Goal: Task Accomplishment & Management: Complete application form

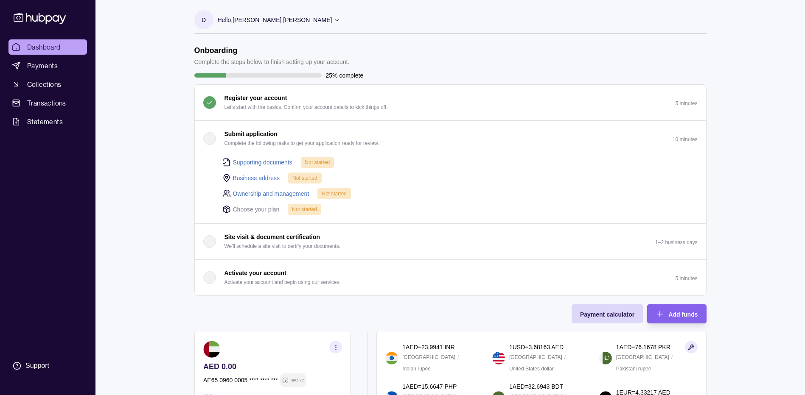
click at [278, 159] on link "Supporting documents" at bounding box center [262, 162] width 59 height 9
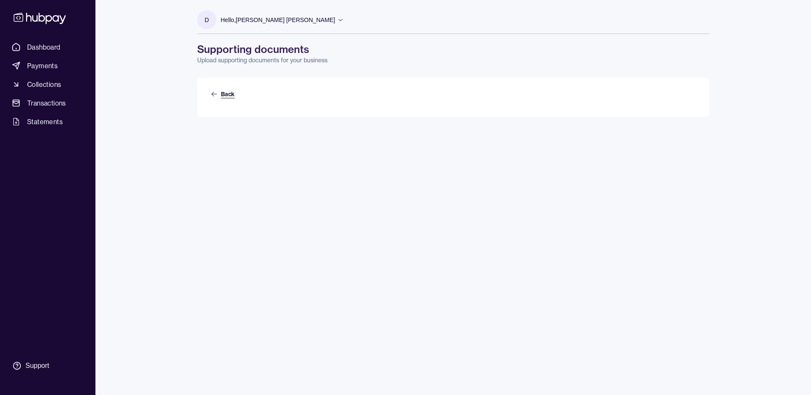
click at [228, 93] on link "Back" at bounding box center [223, 94] width 25 height 8
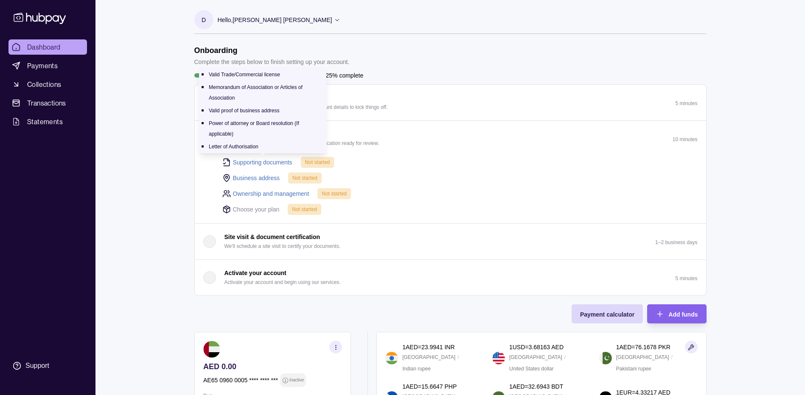
click at [255, 162] on link "Supporting documents" at bounding box center [262, 162] width 59 height 9
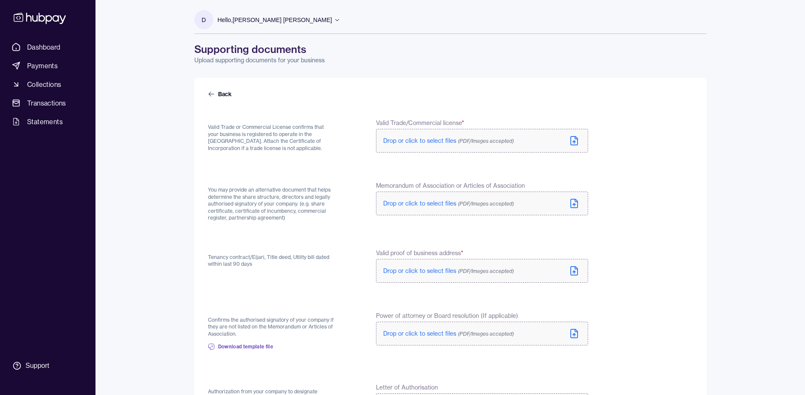
click at [571, 140] on icon at bounding box center [574, 141] width 7 height 8
click at [422, 203] on span "Drop or click to select files (PDF/Images accepted)" at bounding box center [448, 204] width 131 height 8
click at [428, 271] on span "Drop or click to select files (PDF/Images accepted)" at bounding box center [448, 271] width 131 height 8
click at [445, 336] on span "Drop or click to select files (PDF/Images accepted)" at bounding box center [448, 334] width 131 height 8
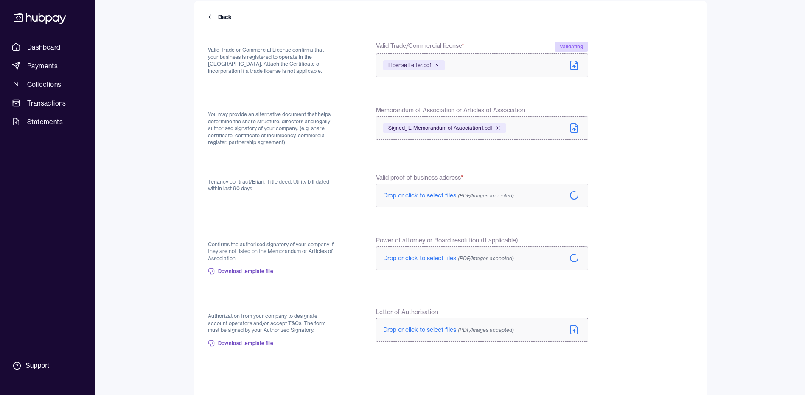
scroll to position [120, 0]
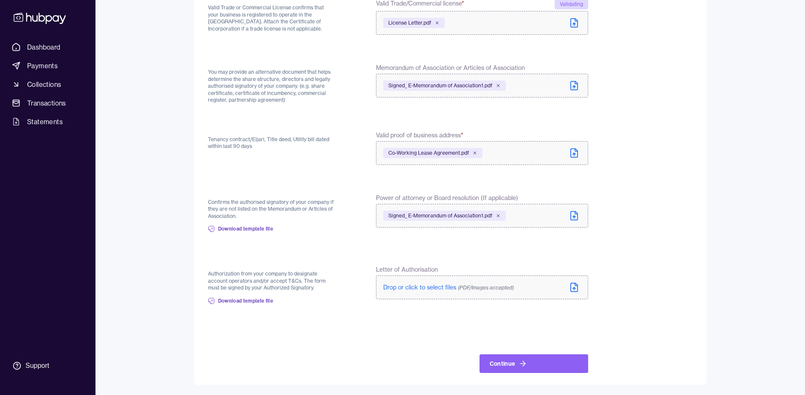
click at [424, 286] on span "Drop or click to select files (PDF/Images accepted)" at bounding box center [448, 288] width 131 height 8
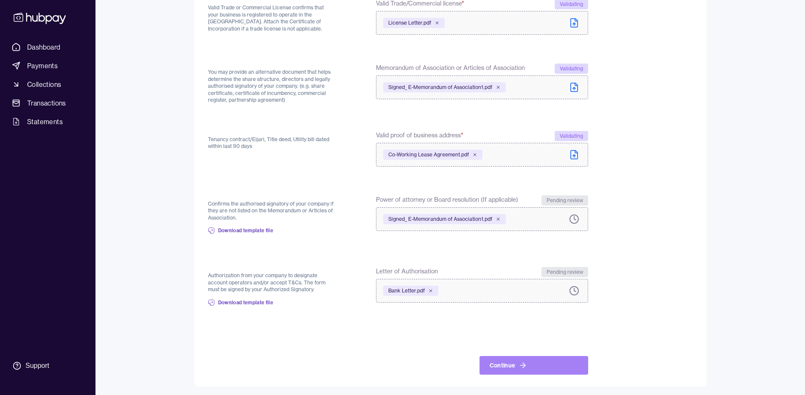
click at [510, 364] on button "Continue" at bounding box center [533, 365] width 109 height 19
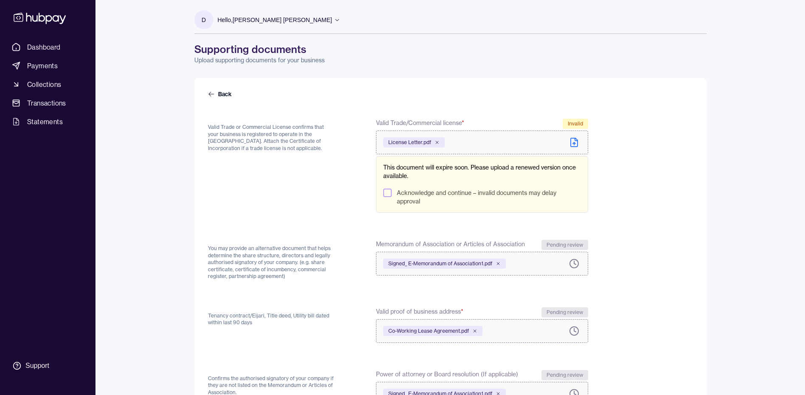
scroll to position [177, 0]
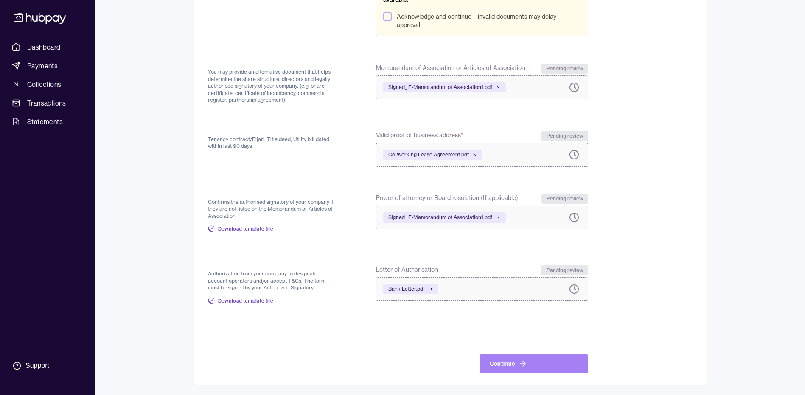
click at [527, 364] on button "Continue" at bounding box center [533, 364] width 109 height 19
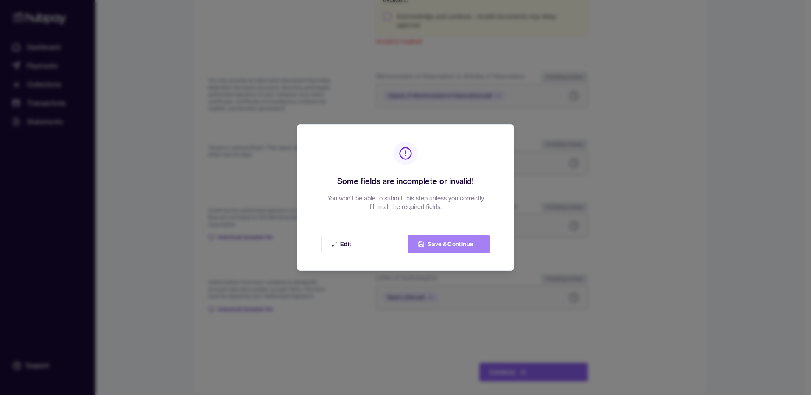
click at [466, 247] on button "Save & Continue" at bounding box center [449, 244] width 82 height 19
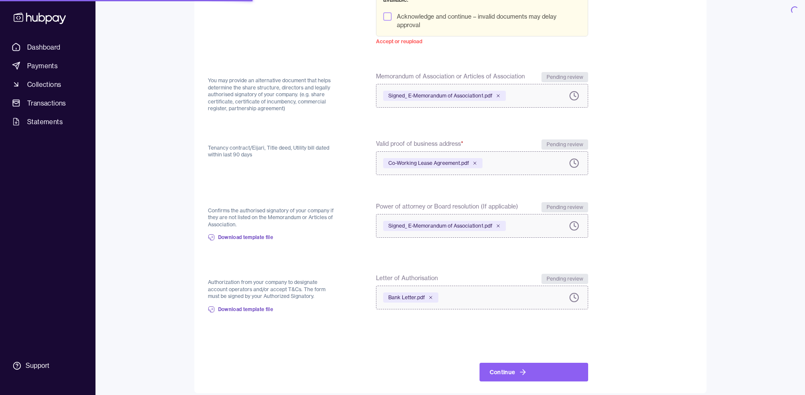
scroll to position [0, 0]
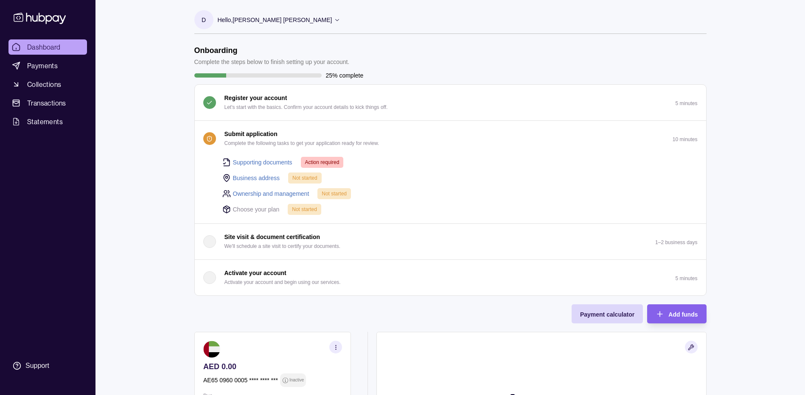
click at [255, 163] on link "Supporting documents" at bounding box center [262, 162] width 59 height 9
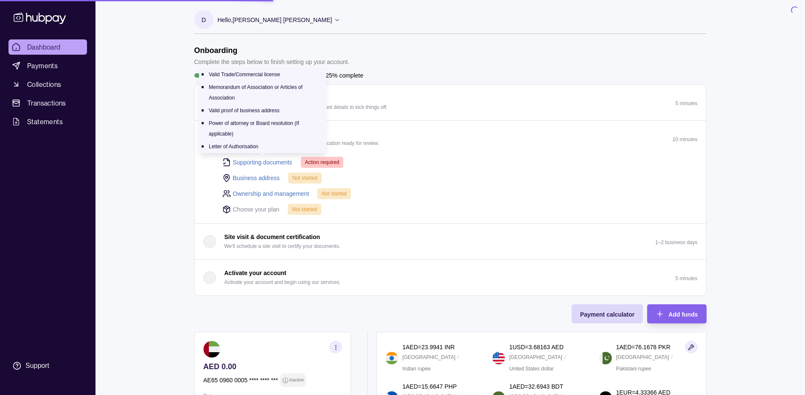
click at [270, 162] on link "Supporting documents" at bounding box center [262, 162] width 59 height 9
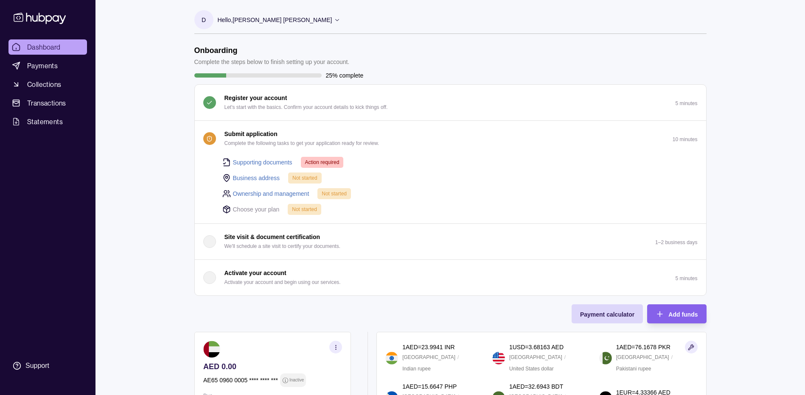
click at [242, 161] on link "Supporting documents" at bounding box center [262, 162] width 59 height 9
click at [248, 177] on link "Business address" at bounding box center [256, 178] width 47 height 9
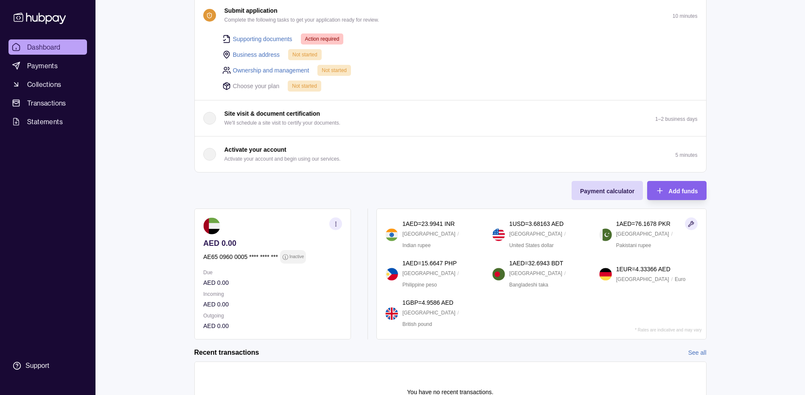
scroll to position [127, 0]
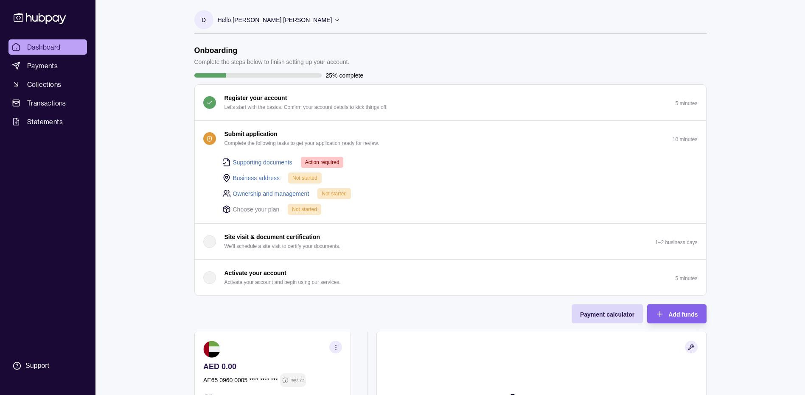
click at [254, 177] on link "Business address" at bounding box center [256, 178] width 47 height 9
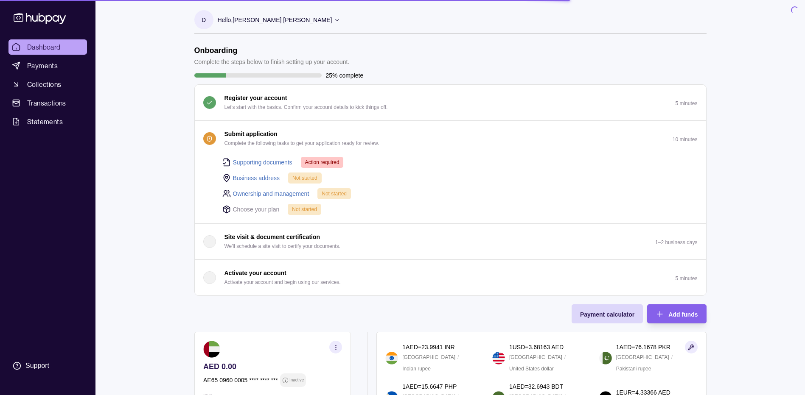
click at [252, 163] on link "Supporting documents" at bounding box center [262, 162] width 59 height 9
click at [246, 162] on link "Supporting documents" at bounding box center [262, 162] width 59 height 9
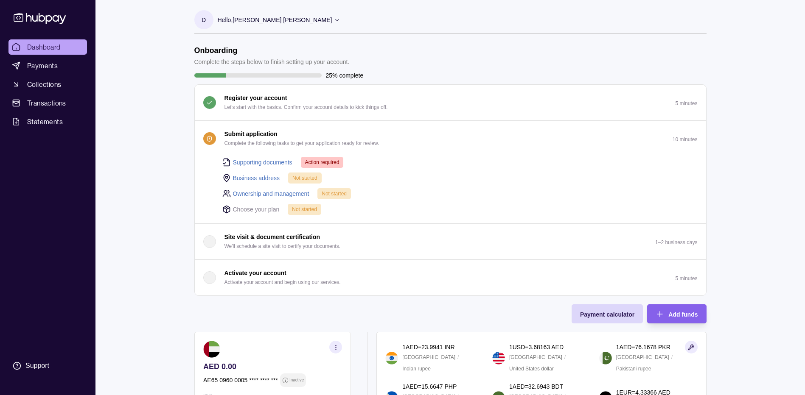
click at [246, 162] on link "Supporting documents" at bounding box center [262, 162] width 59 height 9
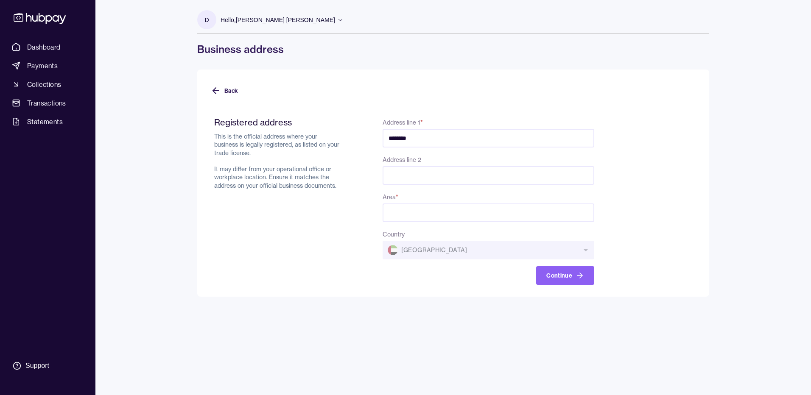
type input "********"
click at [394, 175] on input "Address line 2" at bounding box center [489, 175] width 212 height 19
paste input "**********"
type input "**********"
click at [428, 216] on input "Area *" at bounding box center [489, 213] width 212 height 19
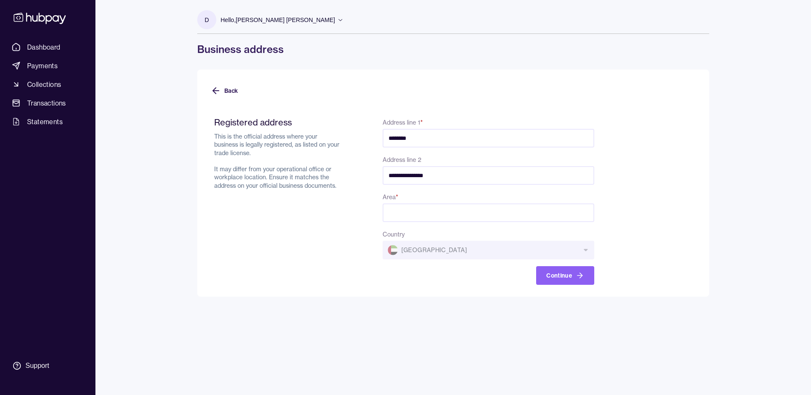
paste input "**********"
type input "**********"
click at [566, 282] on button "Continue" at bounding box center [565, 275] width 58 height 19
click at [578, 281] on button "Continue" at bounding box center [565, 275] width 58 height 19
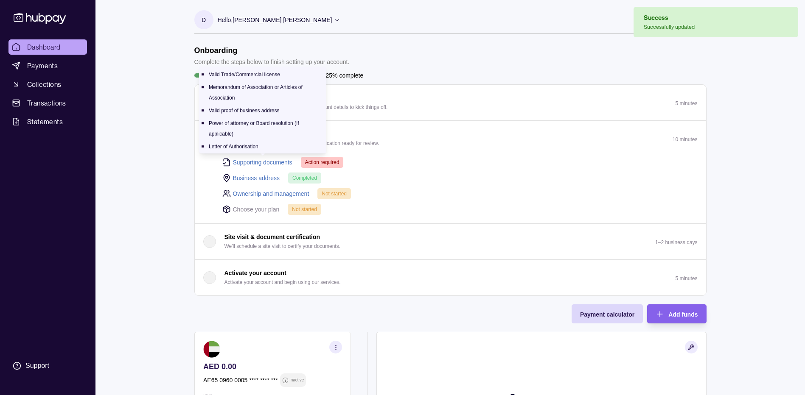
click at [275, 163] on link "Supporting documents" at bounding box center [262, 162] width 59 height 9
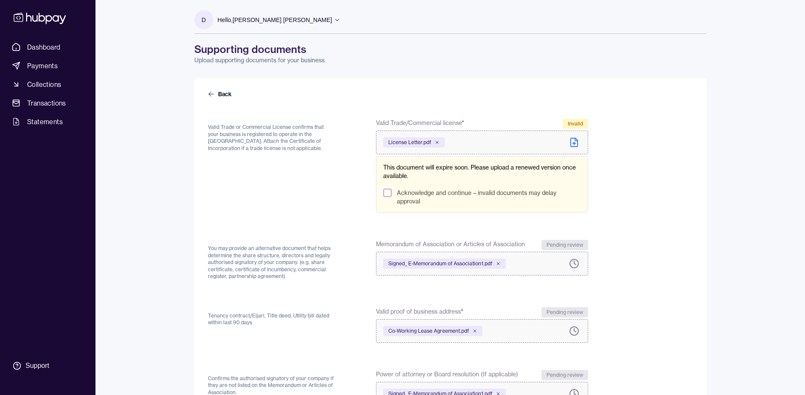
click at [391, 194] on button "Acknowledge and continue – invalid documents may delay approval" at bounding box center [387, 193] width 8 height 8
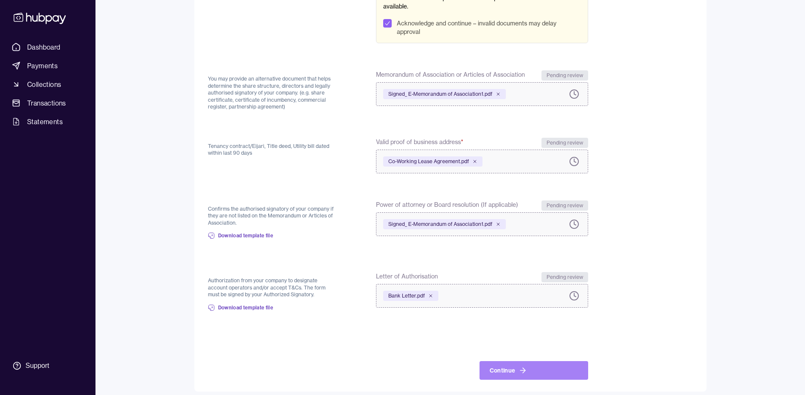
click at [515, 374] on button "Continue" at bounding box center [533, 371] width 109 height 19
click at [512, 370] on button "Continue" at bounding box center [533, 371] width 109 height 19
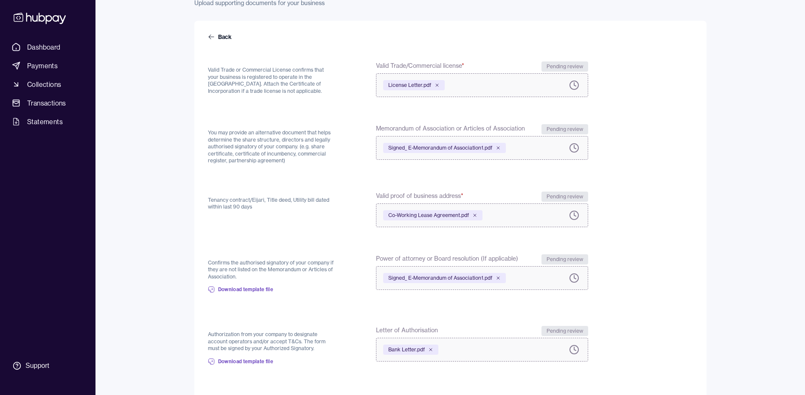
scroll to position [0, 0]
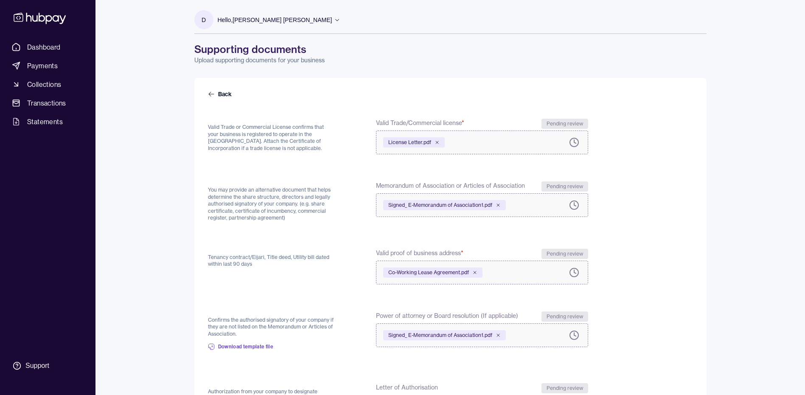
click at [214, 89] on div "Back Valid Trade or Commercial License confirms that your business is registere…" at bounding box center [450, 296] width 512 height 437
click at [213, 91] on icon at bounding box center [211, 94] width 7 height 7
click at [58, 48] on span "Dashboard" at bounding box center [44, 47] width 34 height 10
click at [215, 93] on link "Back" at bounding box center [220, 94] width 25 height 8
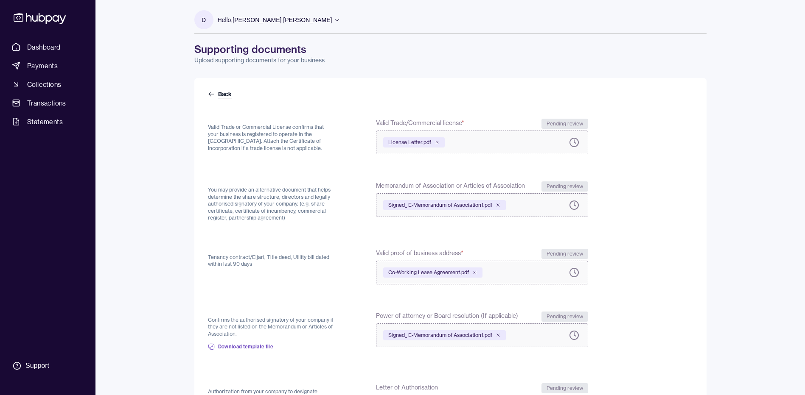
click at [213, 96] on icon at bounding box center [211, 94] width 7 height 7
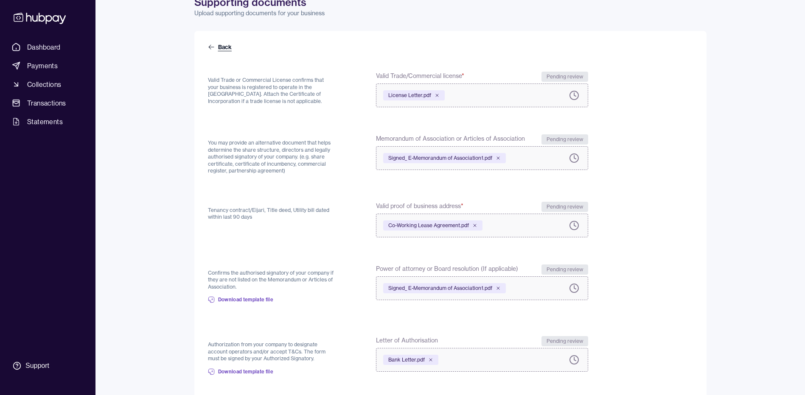
scroll to position [130, 0]
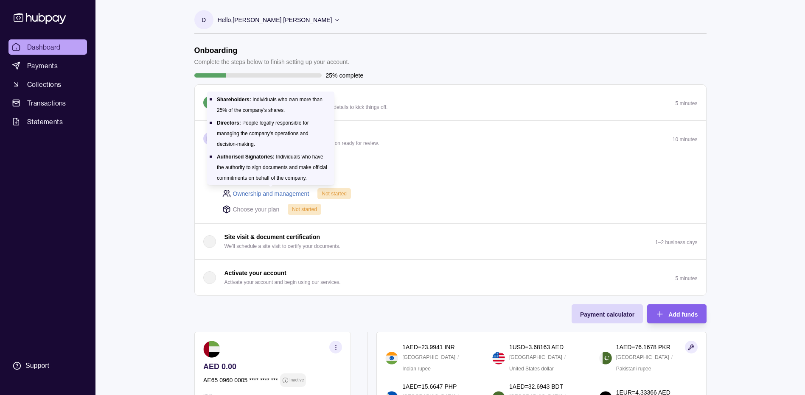
click at [261, 195] on link "Ownership and management" at bounding box center [271, 193] width 76 height 9
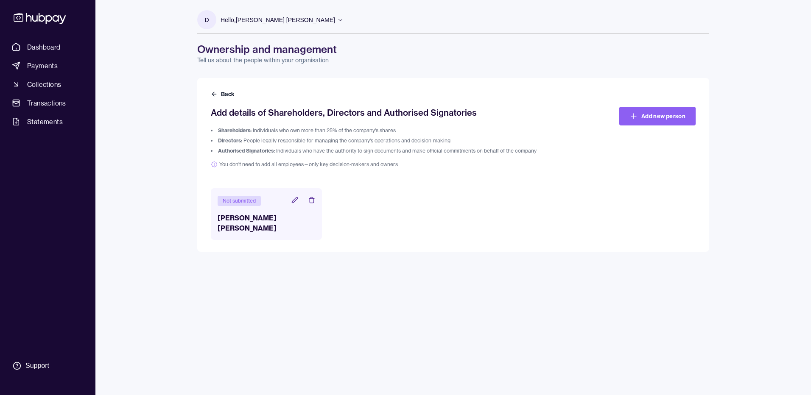
click at [293, 199] on icon at bounding box center [295, 200] width 7 height 7
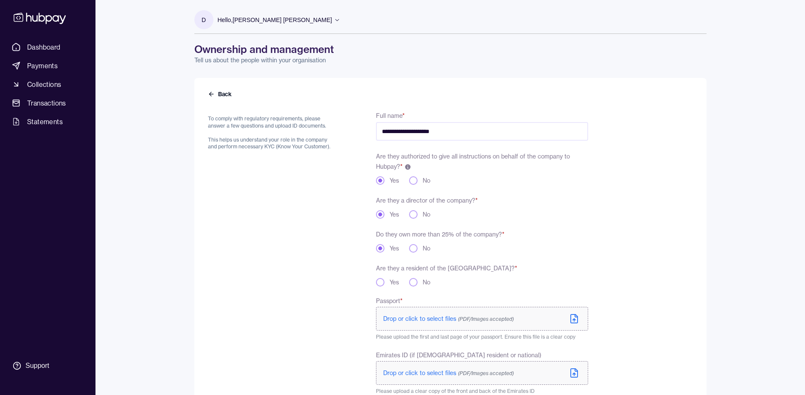
click at [381, 279] on button "Yes" at bounding box center [380, 282] width 8 height 8
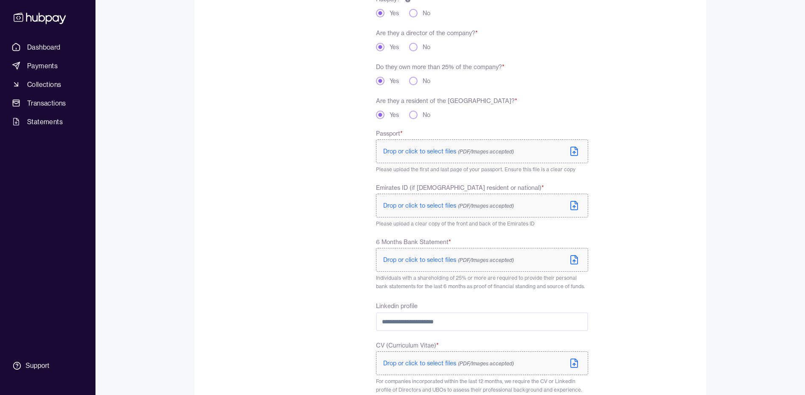
scroll to position [170, 0]
click at [416, 146] on span "Drop or click to select files (PDF/Images accepted)" at bounding box center [448, 150] width 131 height 8
click at [424, 259] on span "Drop or click to select files (PDF/Images accepted)" at bounding box center [448, 258] width 131 height 8
click at [507, 261] on span "(PDF/Images accepted)" at bounding box center [486, 260] width 56 height 6
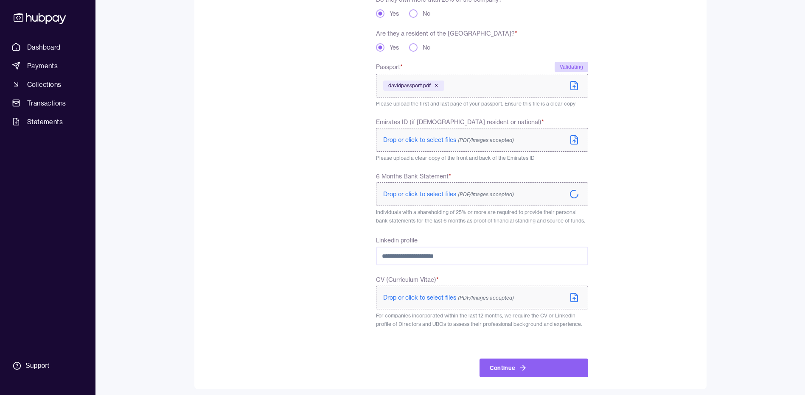
scroll to position [239, 0]
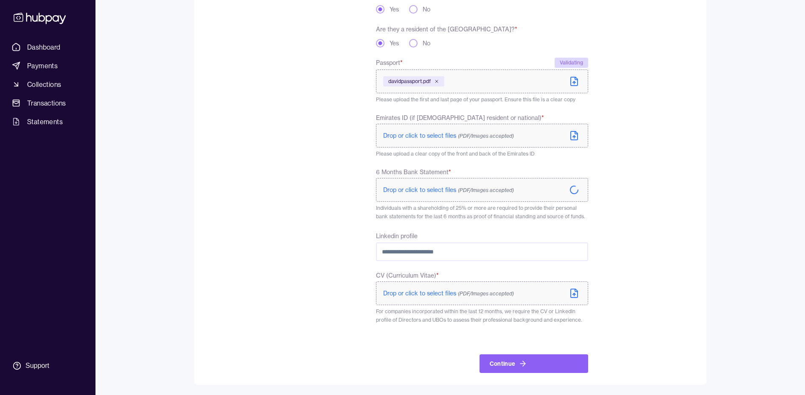
click at [439, 290] on span "Drop or click to select files (PDF/Images accepted)" at bounding box center [448, 294] width 131 height 8
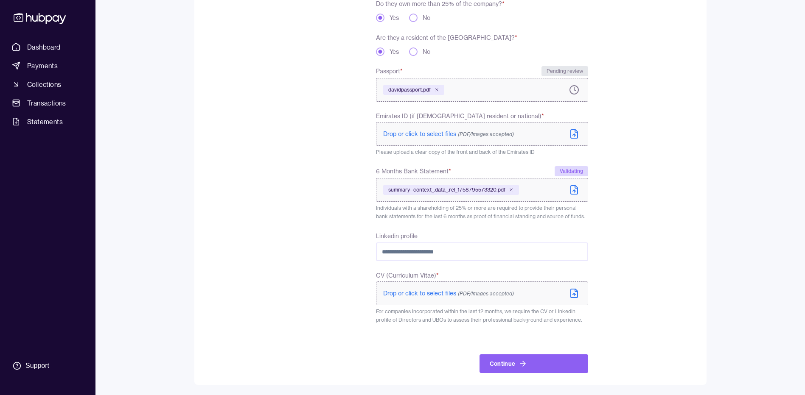
scroll to position [231, 0]
click at [513, 369] on button "Continue" at bounding box center [533, 364] width 109 height 19
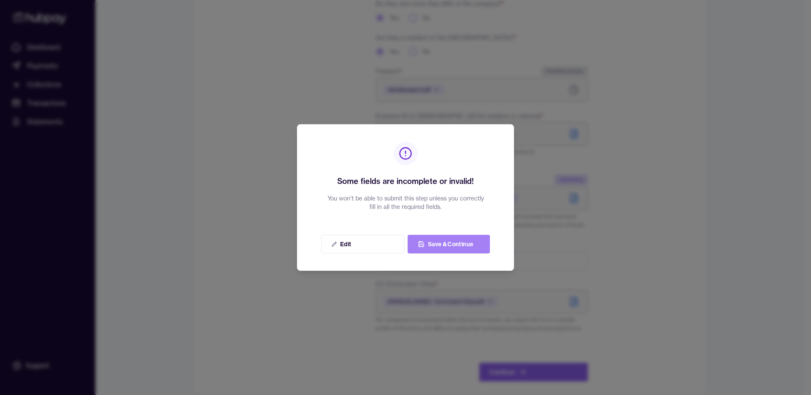
click at [451, 245] on button "Save & Continue" at bounding box center [449, 244] width 82 height 19
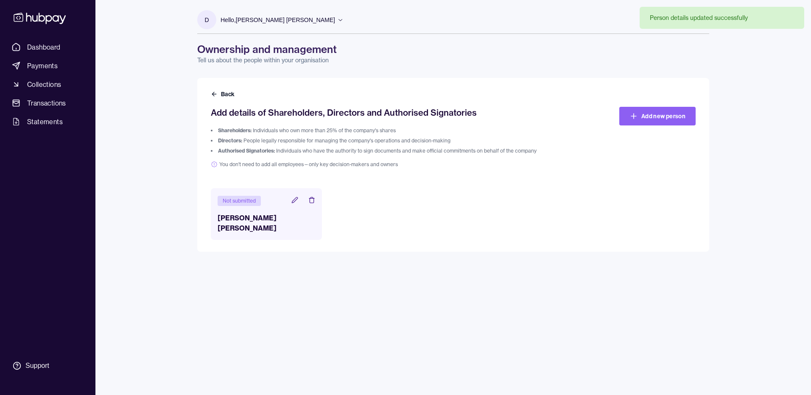
click at [296, 203] on icon at bounding box center [295, 200] width 7 height 7
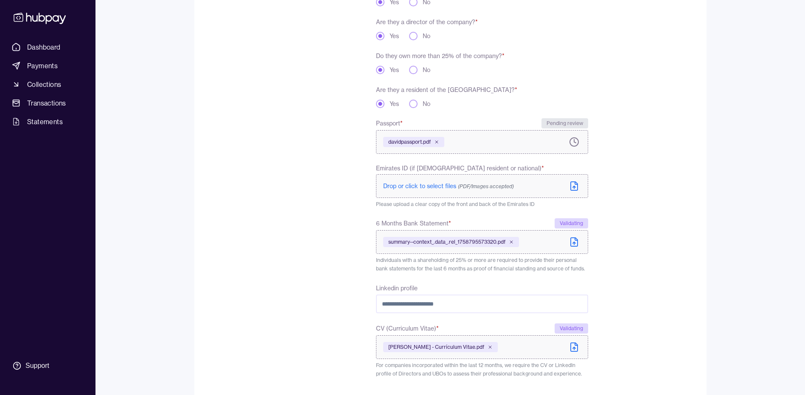
scroll to position [233, 0]
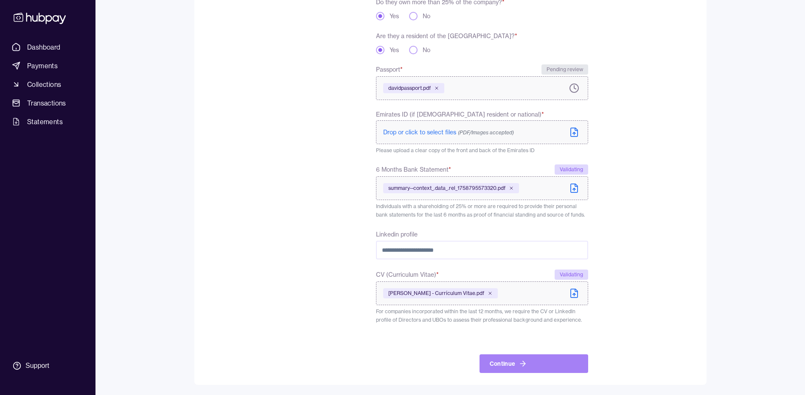
click at [522, 359] on button "Continue" at bounding box center [533, 364] width 109 height 19
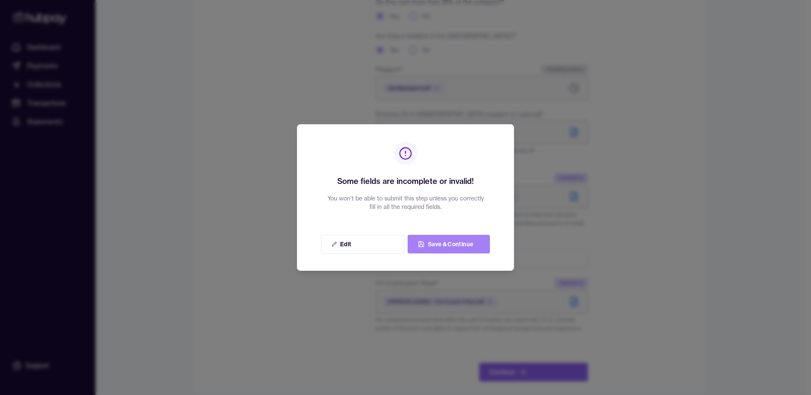
click at [457, 246] on button "Save & Continue" at bounding box center [449, 244] width 82 height 19
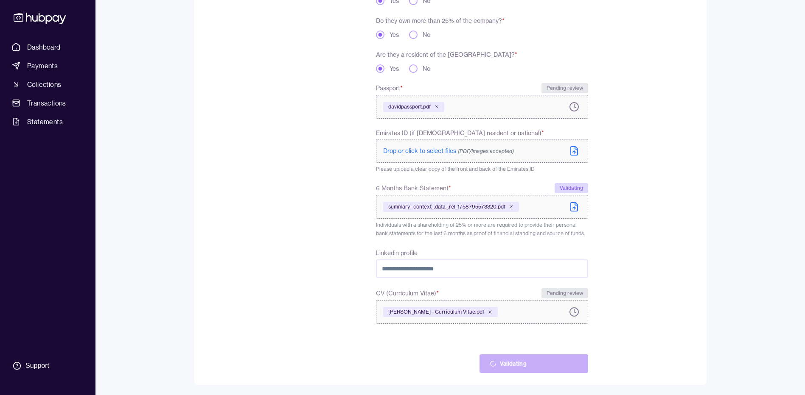
scroll to position [214, 0]
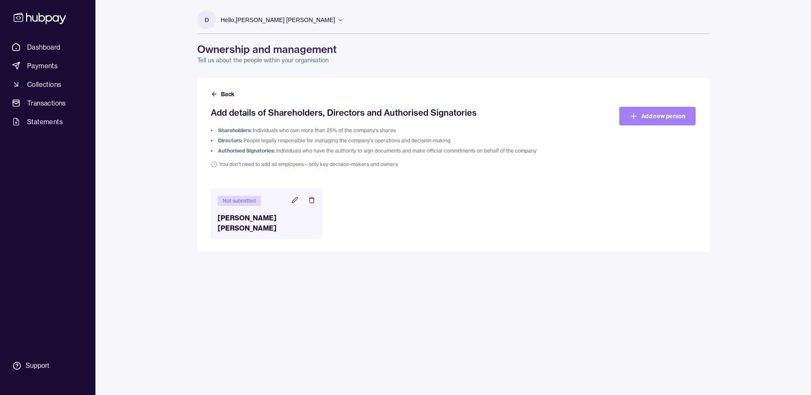
click at [634, 116] on icon at bounding box center [633, 116] width 5 height 0
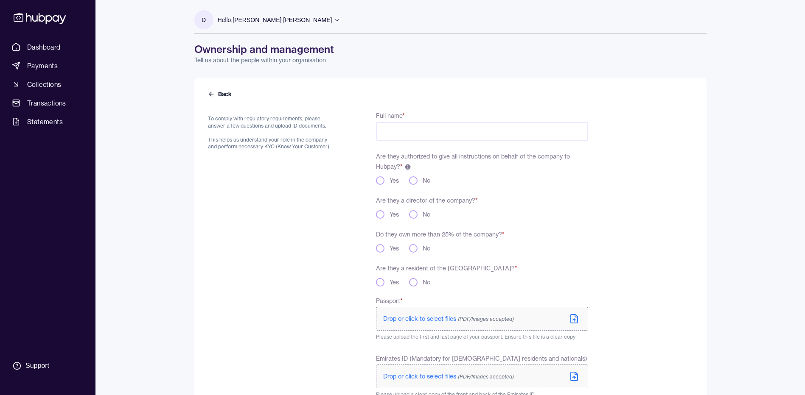
click at [403, 132] on input "Full name *" at bounding box center [482, 131] width 212 height 19
paste input "**********"
type input "**********"
click at [415, 178] on button "No" at bounding box center [413, 181] width 8 height 8
click at [417, 217] on button "No" at bounding box center [413, 214] width 8 height 8
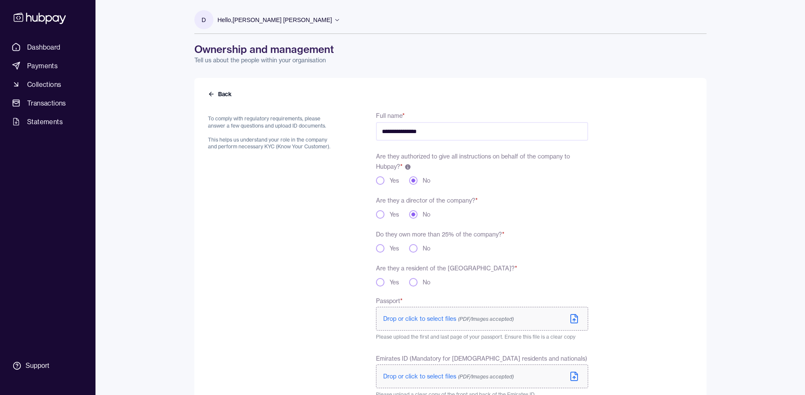
click at [377, 250] on button "Yes" at bounding box center [380, 248] width 8 height 8
click at [412, 248] on button "No" at bounding box center [413, 248] width 8 height 8
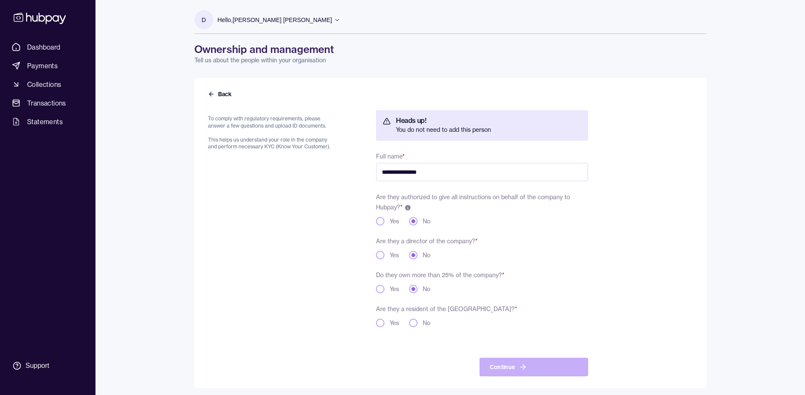
click at [414, 325] on button "No" at bounding box center [413, 323] width 8 height 8
click at [209, 95] on icon at bounding box center [211, 94] width 7 height 7
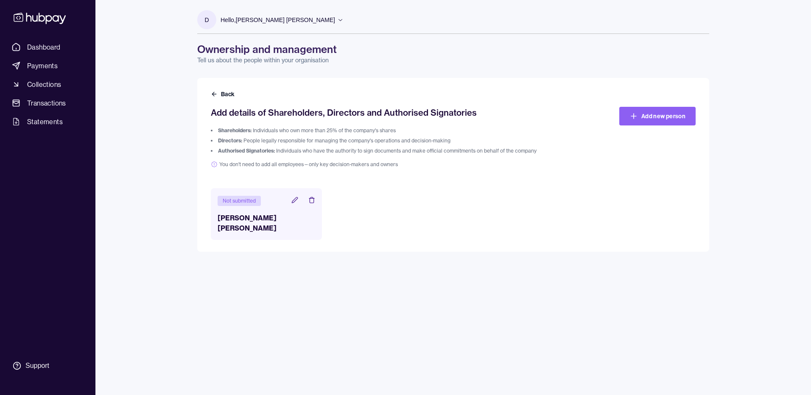
click at [297, 199] on icon at bounding box center [295, 200] width 6 height 6
click at [297, 201] on icon at bounding box center [295, 200] width 7 height 7
click at [294, 202] on icon at bounding box center [295, 200] width 6 height 6
click at [292, 200] on icon at bounding box center [295, 200] width 7 height 7
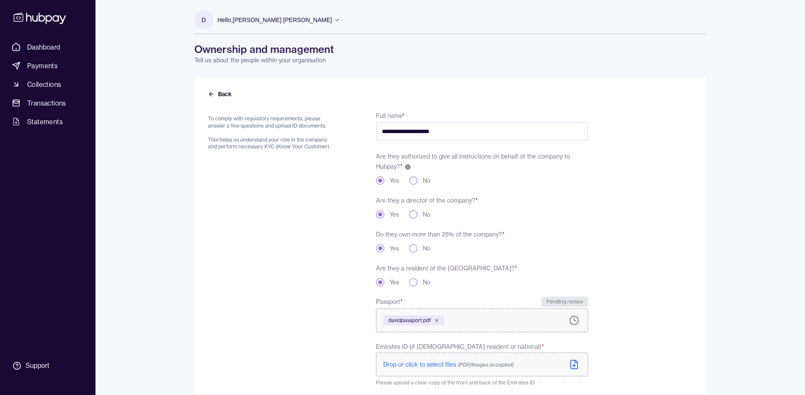
click at [411, 282] on button "No" at bounding box center [413, 282] width 8 height 8
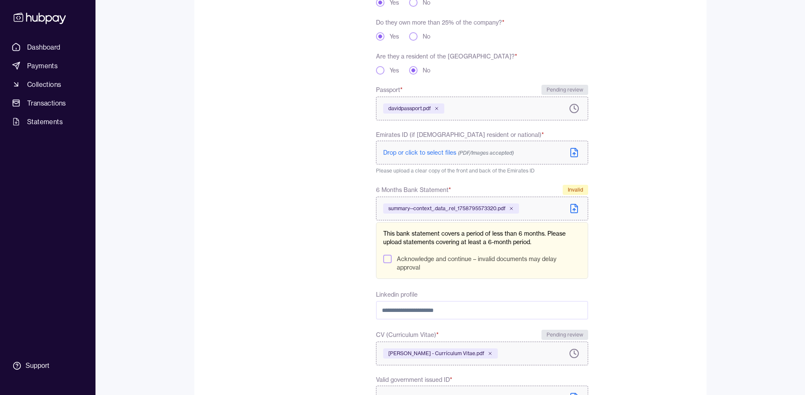
scroll to position [379, 0]
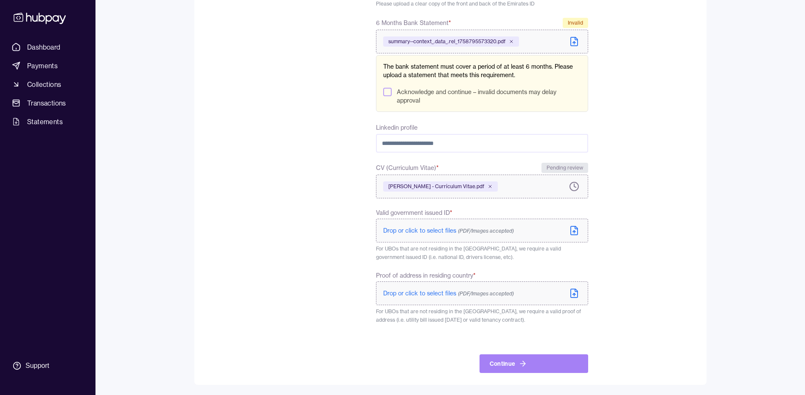
click at [514, 364] on button "Continue" at bounding box center [533, 364] width 109 height 19
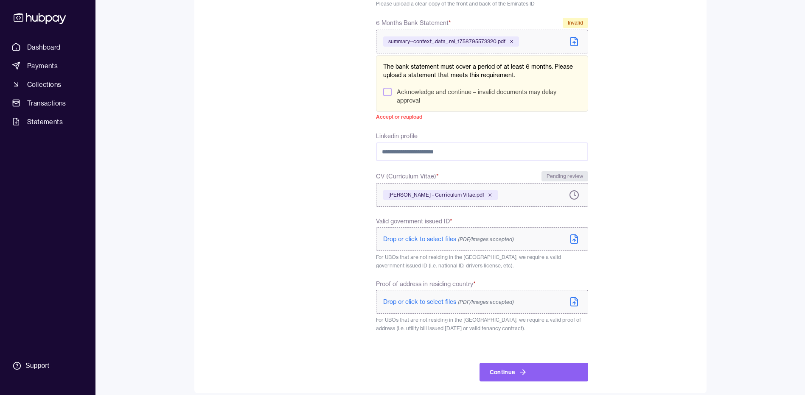
click at [387, 93] on button "Acknowledge and continue – invalid documents may delay approval" at bounding box center [387, 92] width 8 height 8
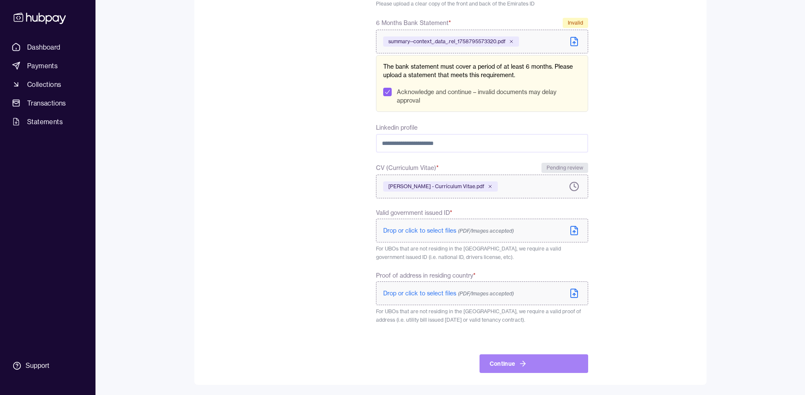
click at [548, 369] on button "Continue" at bounding box center [533, 364] width 109 height 19
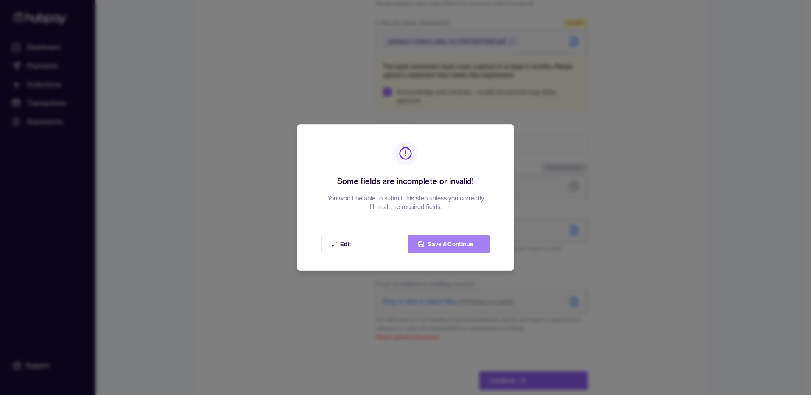
click at [455, 245] on button "Save & Continue" at bounding box center [449, 244] width 82 height 19
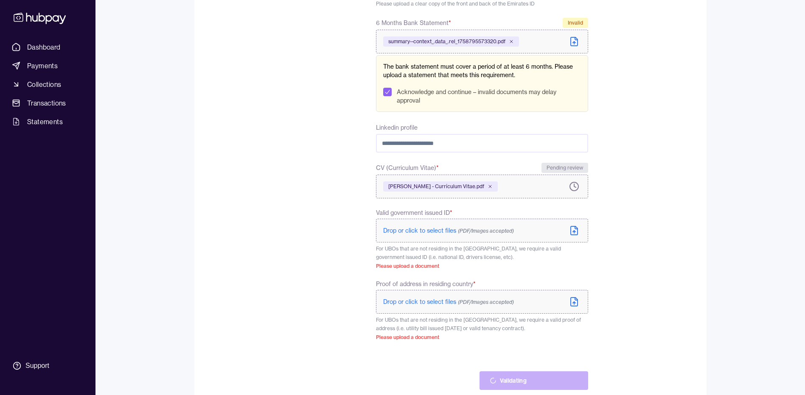
click at [426, 304] on span "Drop or click to select files (PDF/Images accepted)" at bounding box center [448, 302] width 131 height 8
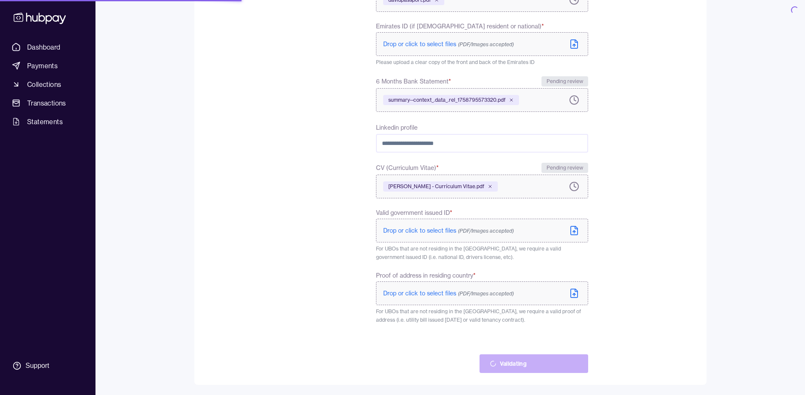
scroll to position [321, 0]
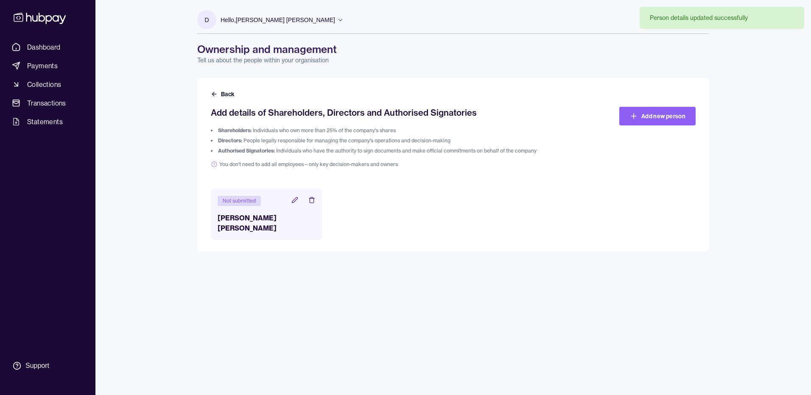
click at [294, 201] on icon at bounding box center [295, 200] width 6 height 6
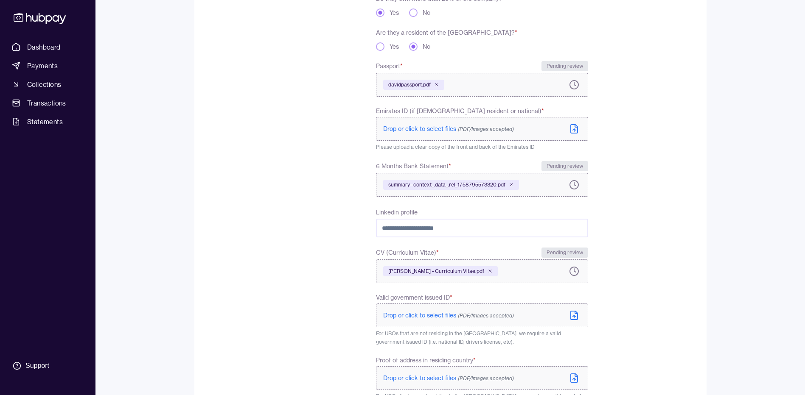
scroll to position [321, 0]
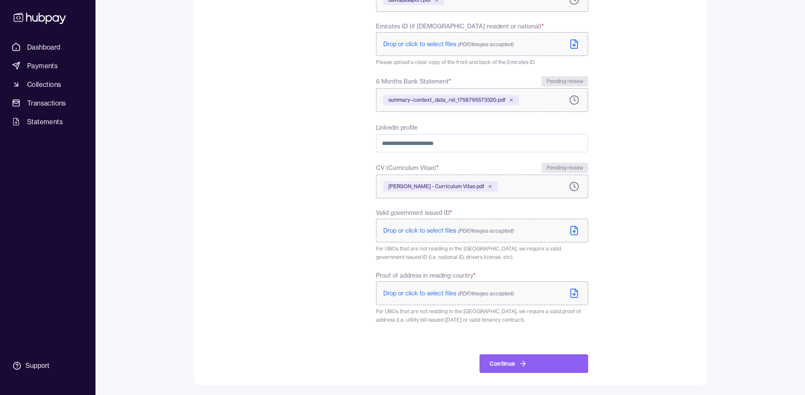
click at [454, 230] on span "Drop or click to select files (PDF/Images accepted)" at bounding box center [448, 231] width 131 height 8
click at [434, 292] on span "Drop or click to select files (PDF/Images accepted)" at bounding box center [448, 294] width 131 height 8
click at [575, 228] on icon at bounding box center [574, 231] width 10 height 10
